Goal: Navigation & Orientation: Find specific page/section

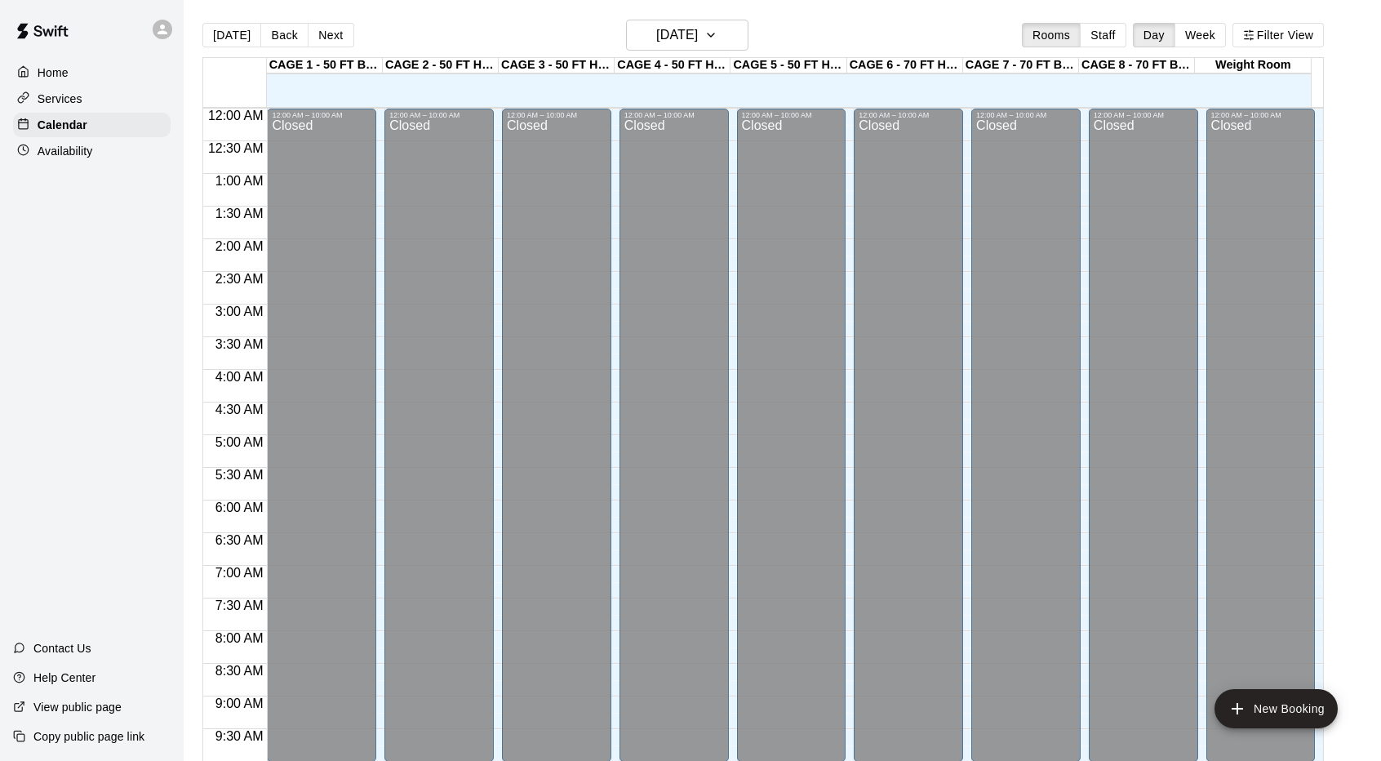
scroll to position [744, 0]
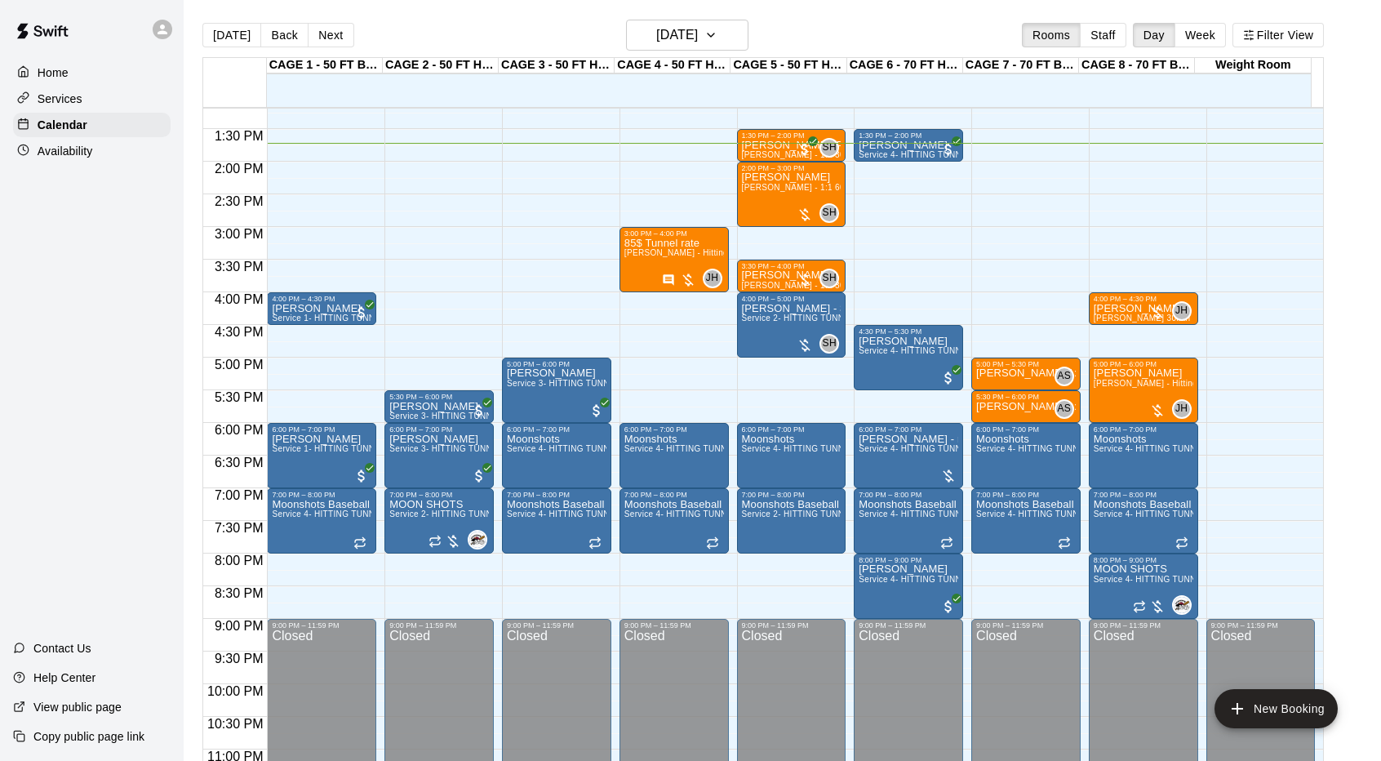
scroll to position [862, 0]
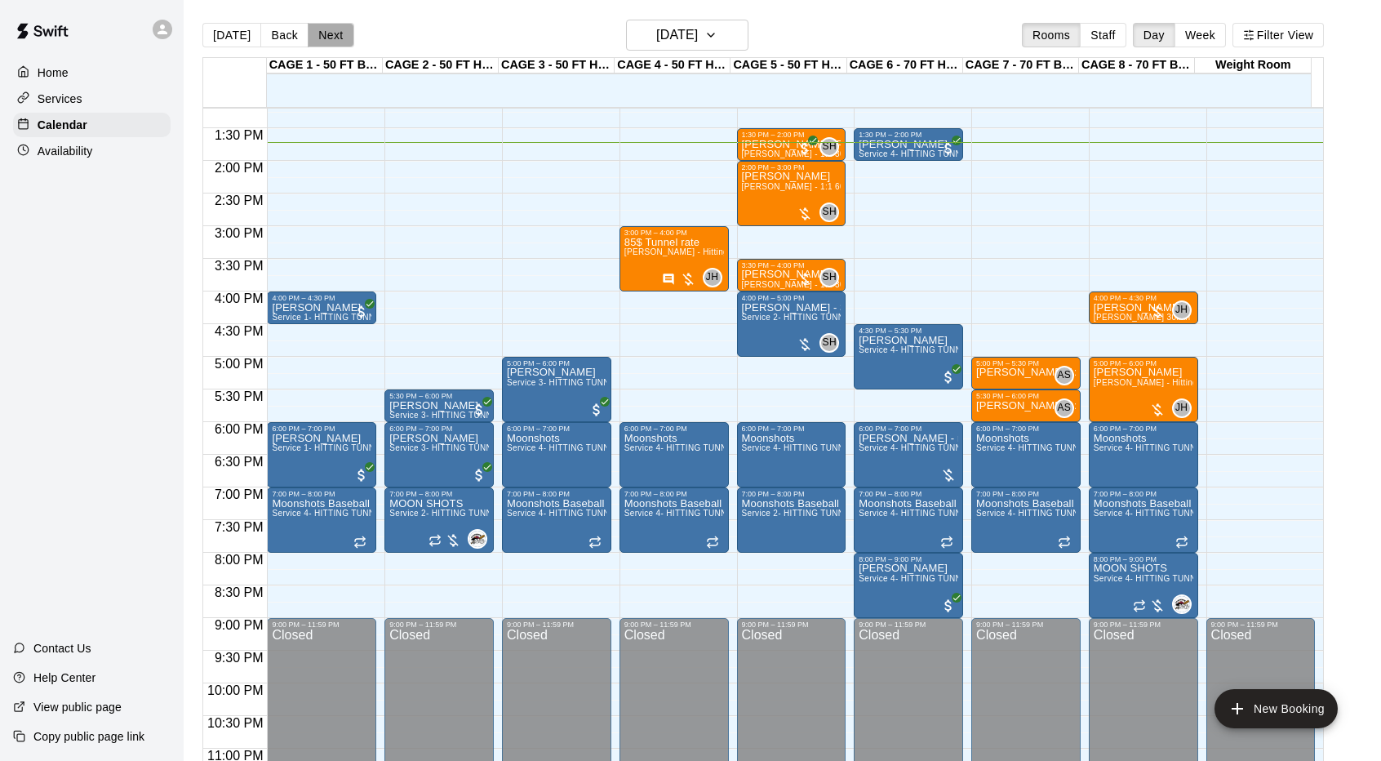
click at [328, 38] on button "Next" at bounding box center [331, 35] width 46 height 24
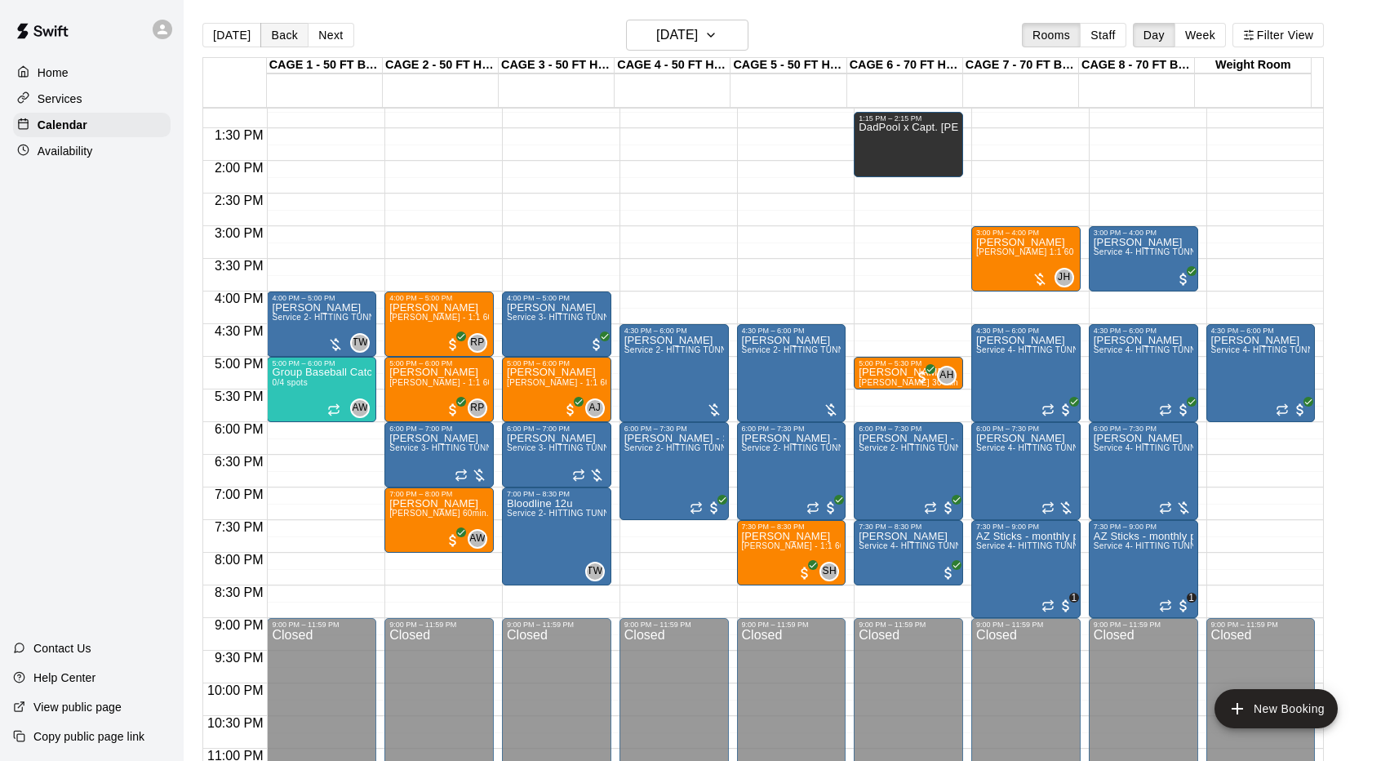
click at [277, 32] on button "Back" at bounding box center [284, 35] width 48 height 24
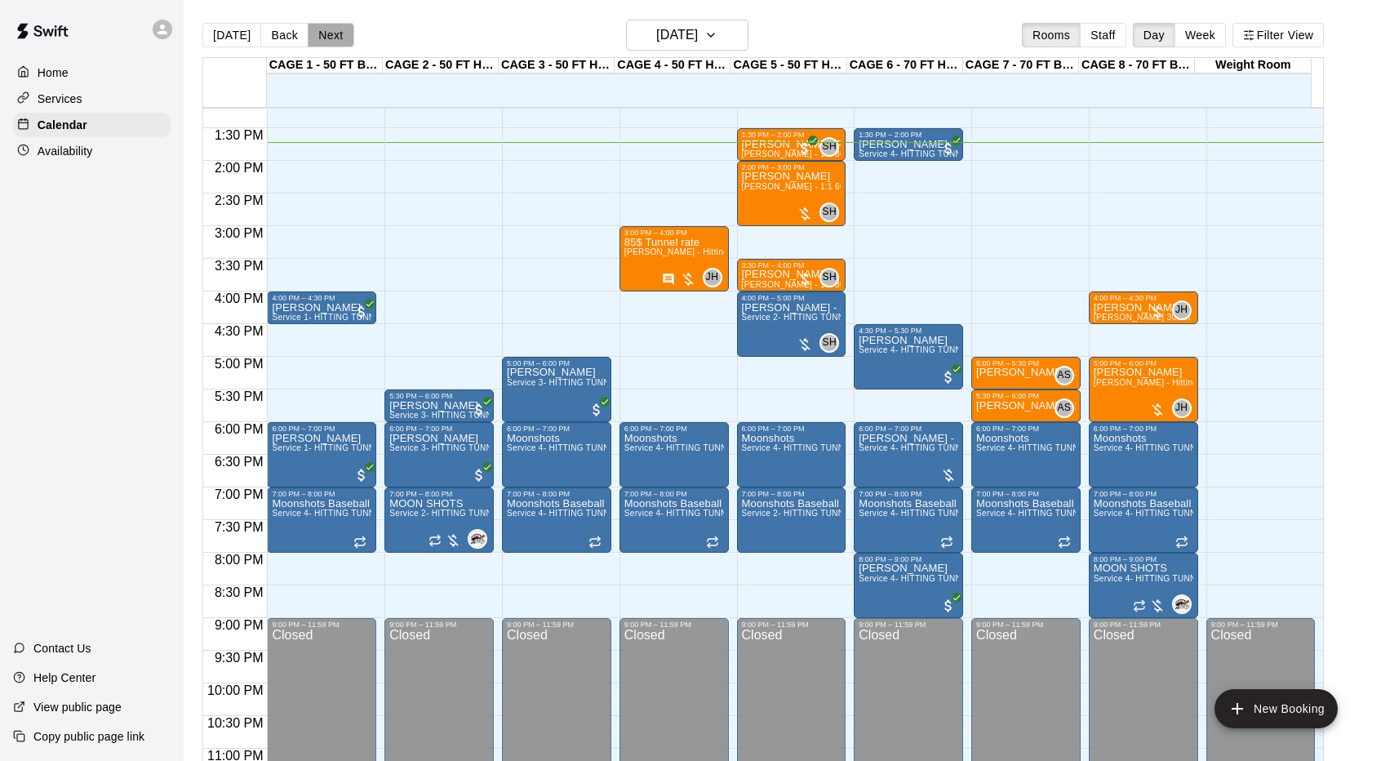
click at [330, 33] on button "Next" at bounding box center [331, 35] width 46 height 24
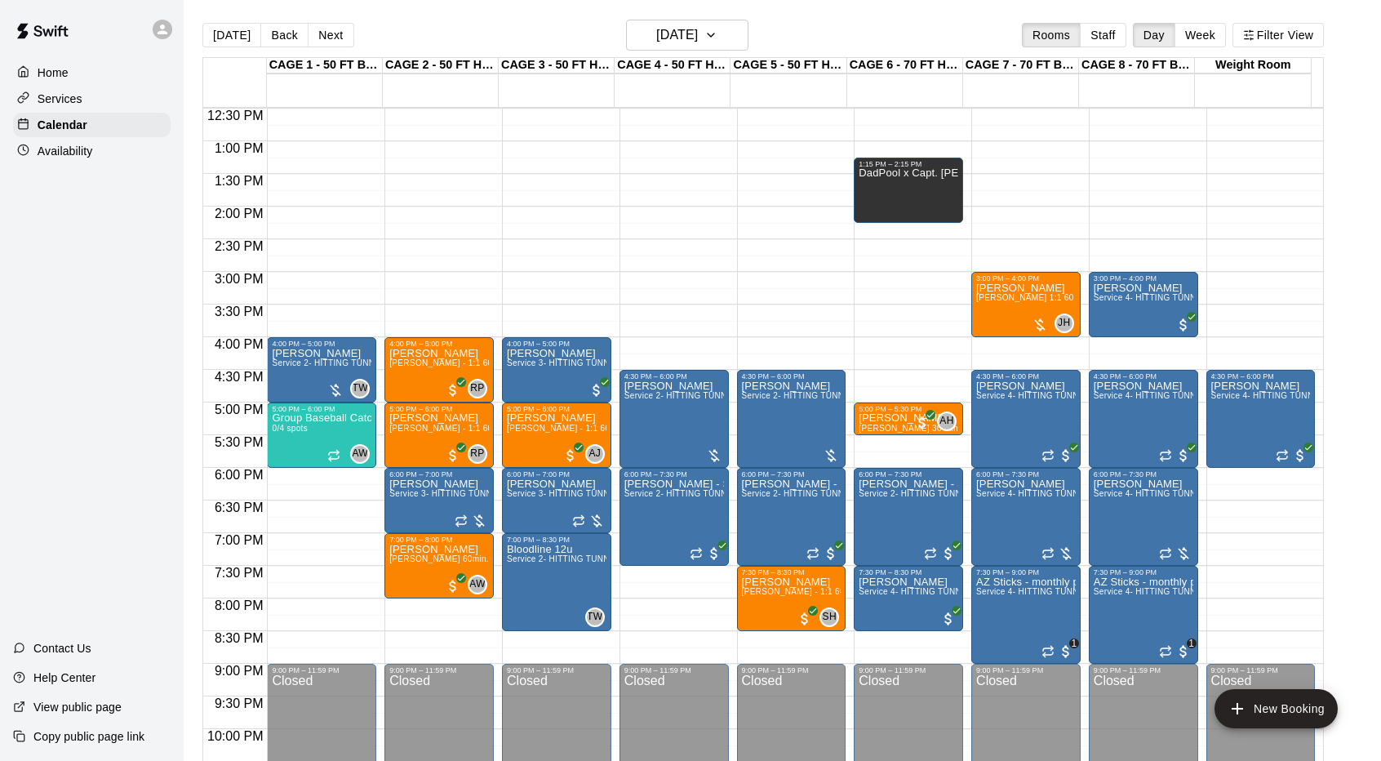
scroll to position [815, 0]
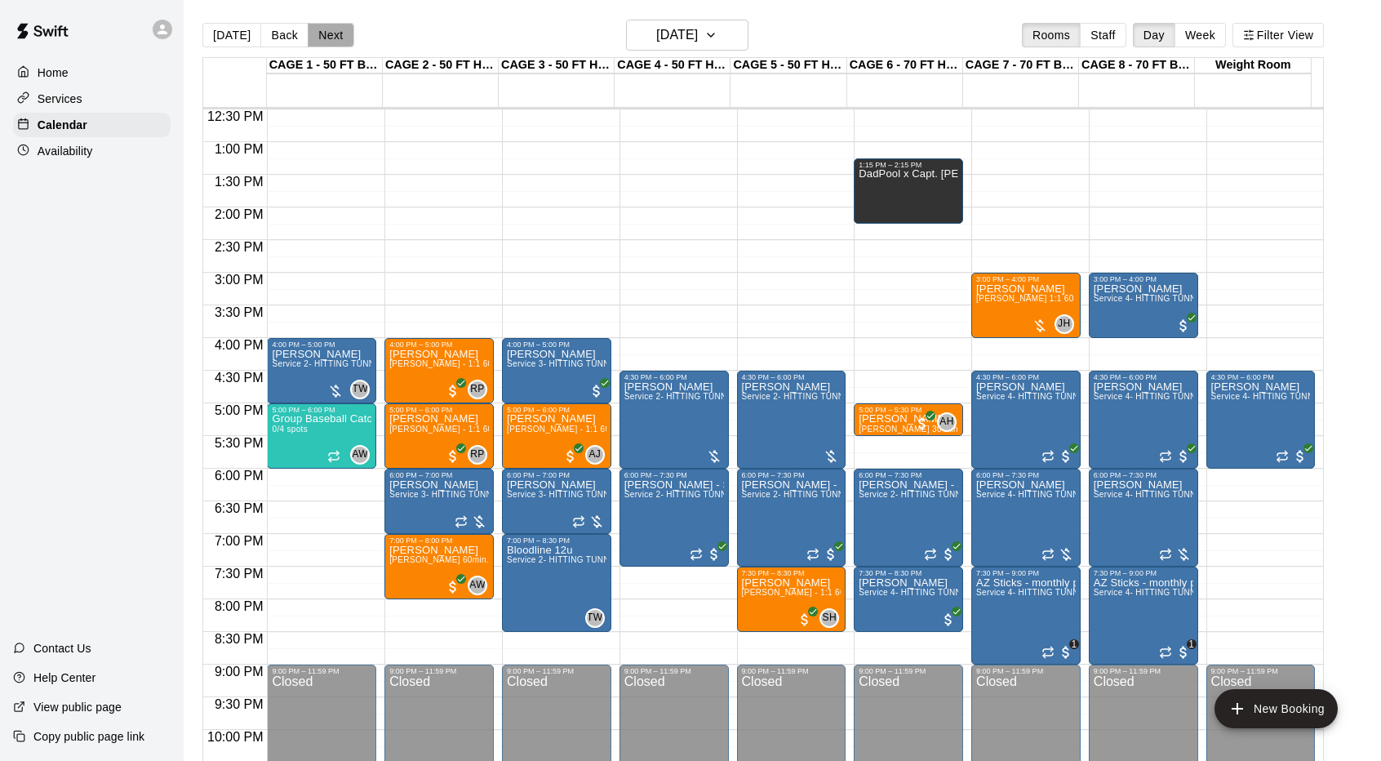
click at [325, 37] on button "Next" at bounding box center [331, 35] width 46 height 24
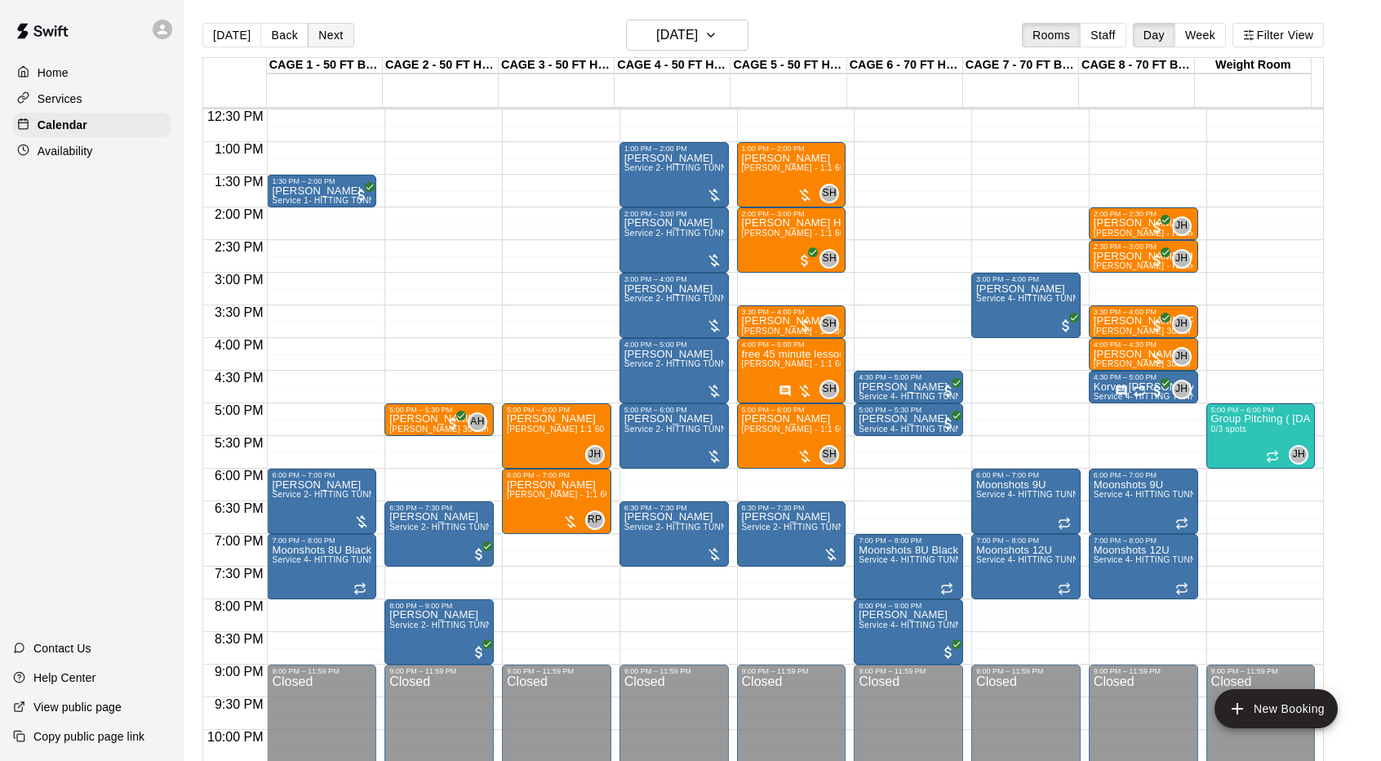
click at [325, 37] on button "Next" at bounding box center [331, 35] width 46 height 24
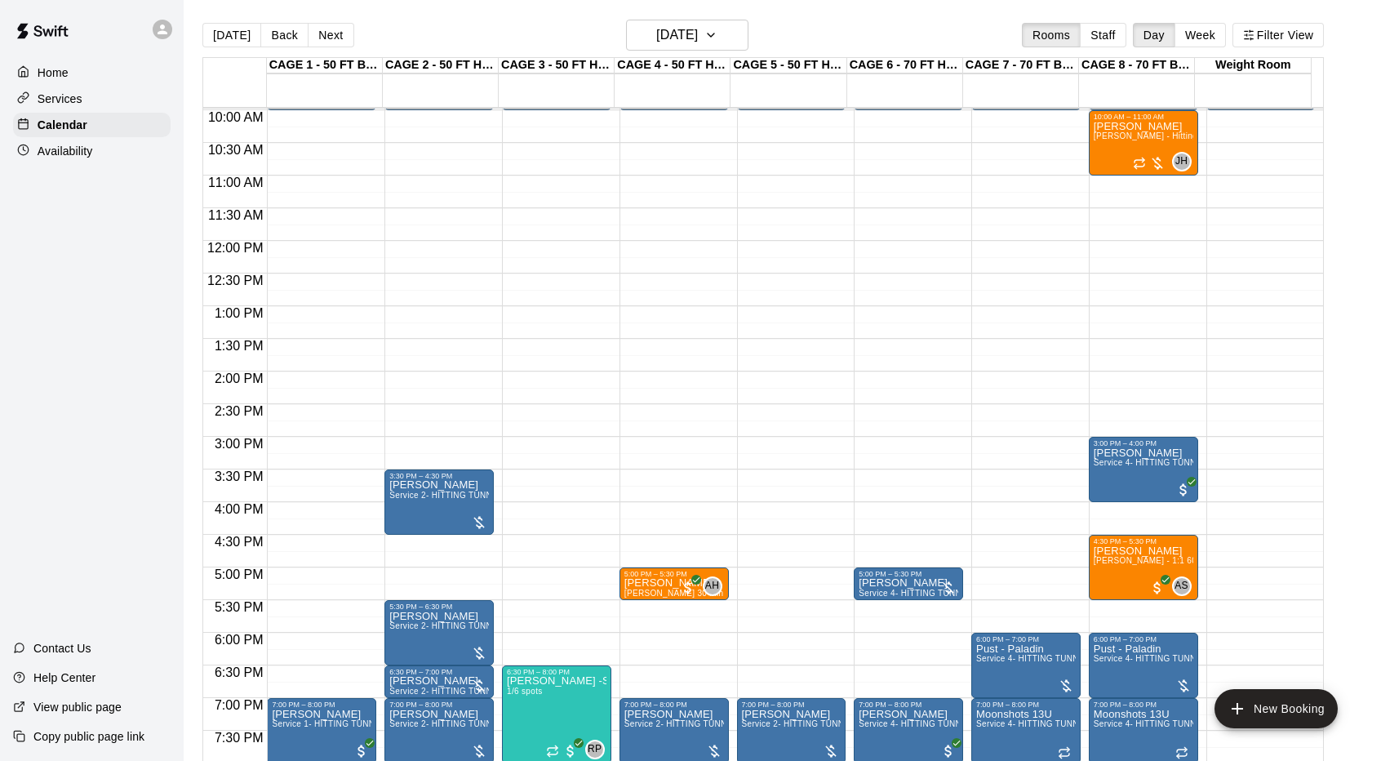
scroll to position [652, 0]
click at [290, 36] on button "Back" at bounding box center [284, 35] width 48 height 24
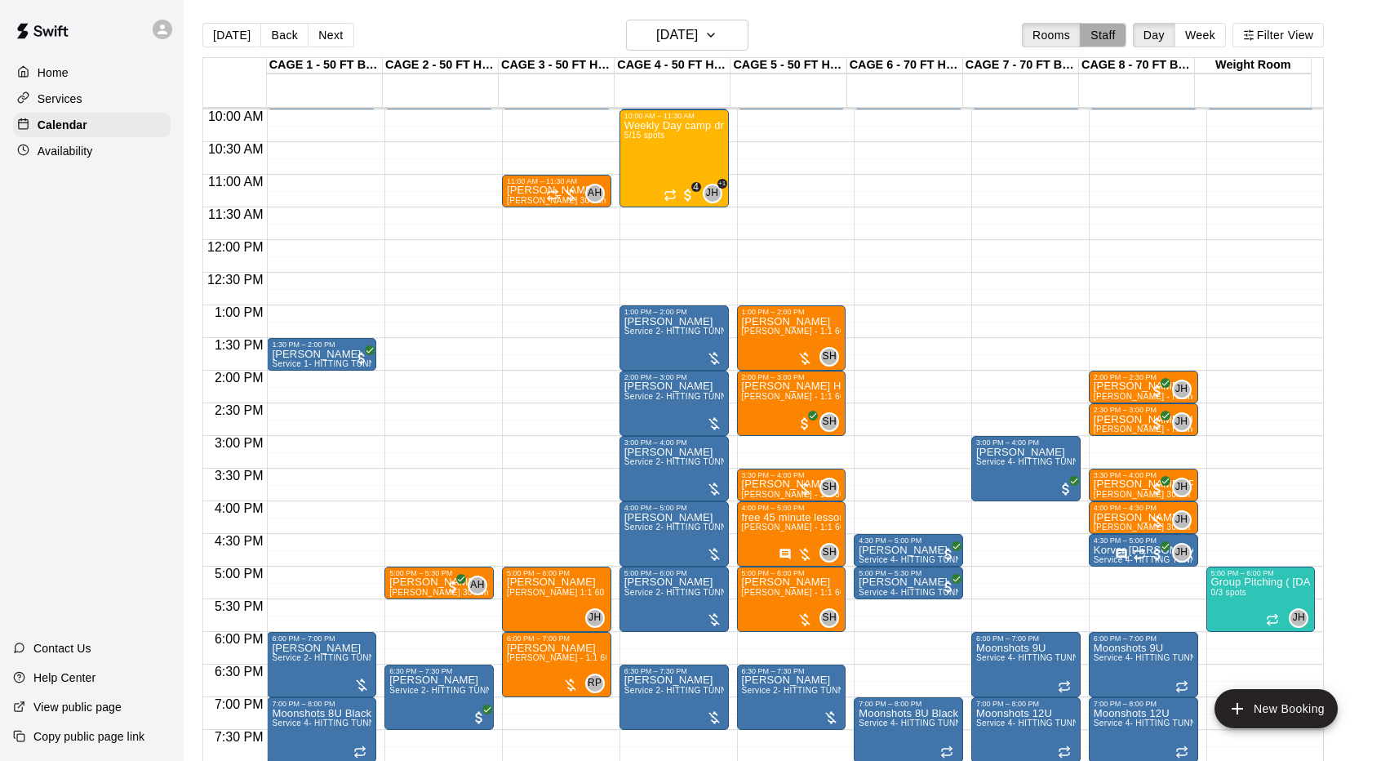
click at [1120, 43] on button "Staff" at bounding box center [1103, 35] width 47 height 24
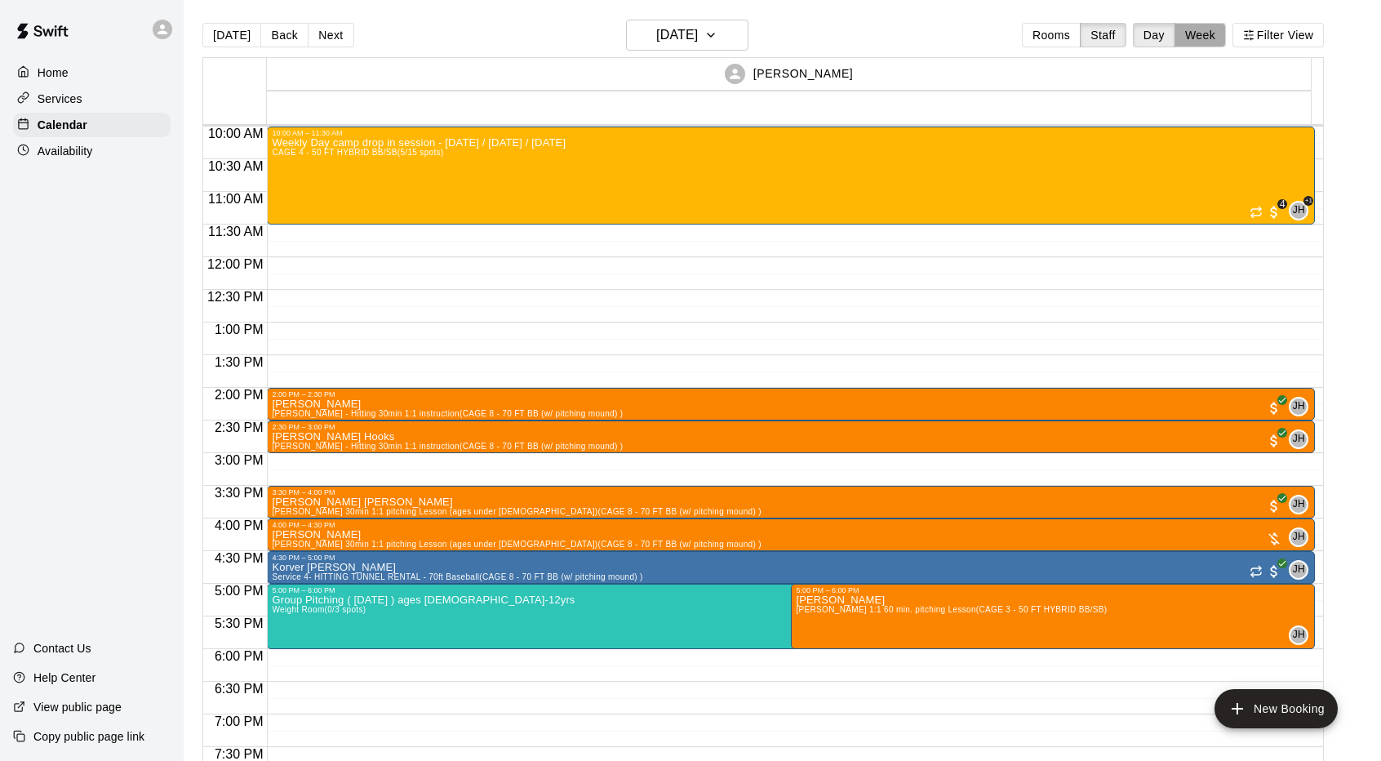
click at [1218, 32] on button "Week" at bounding box center [1199, 35] width 51 height 24
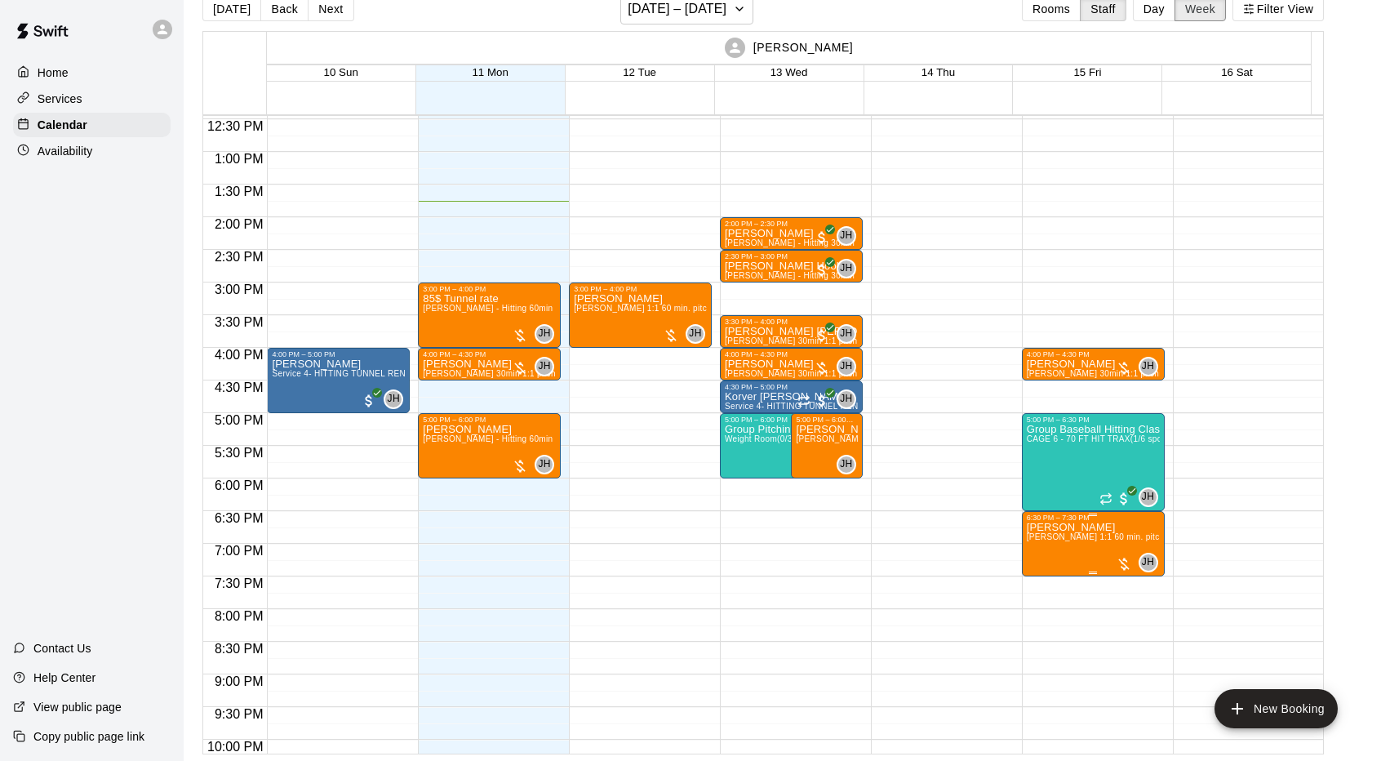
scroll to position [813, 0]
